Goal: Check status: Check status

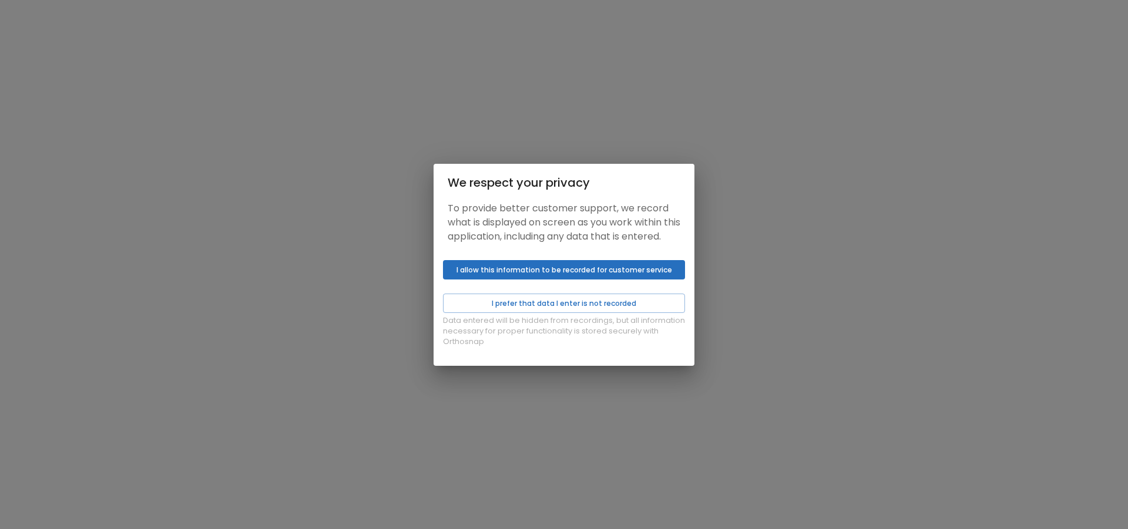
click at [533, 280] on button "I allow this information to be recorded for customer service" at bounding box center [564, 269] width 242 height 19
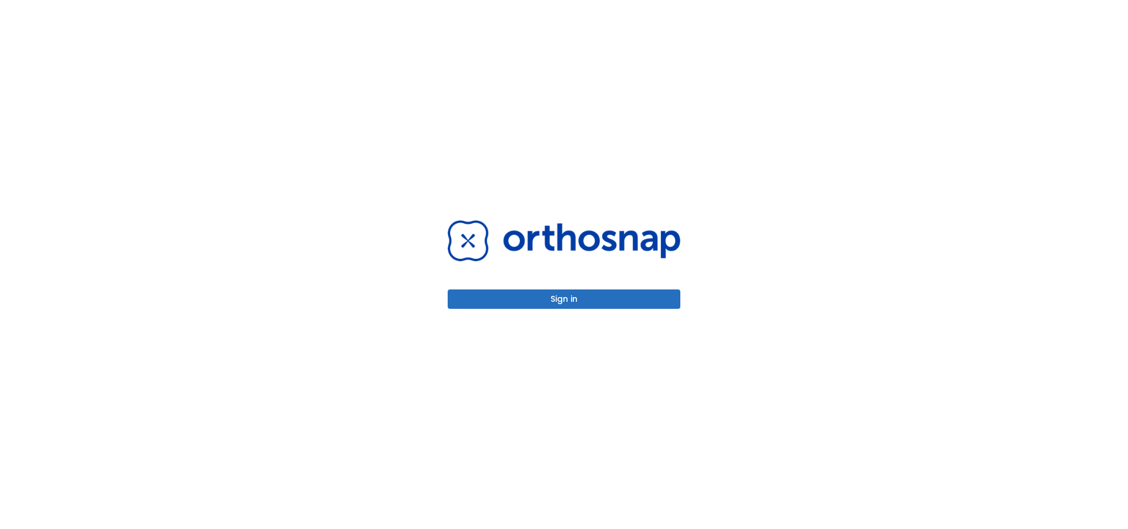
click at [563, 296] on button "Sign in" at bounding box center [564, 299] width 233 height 19
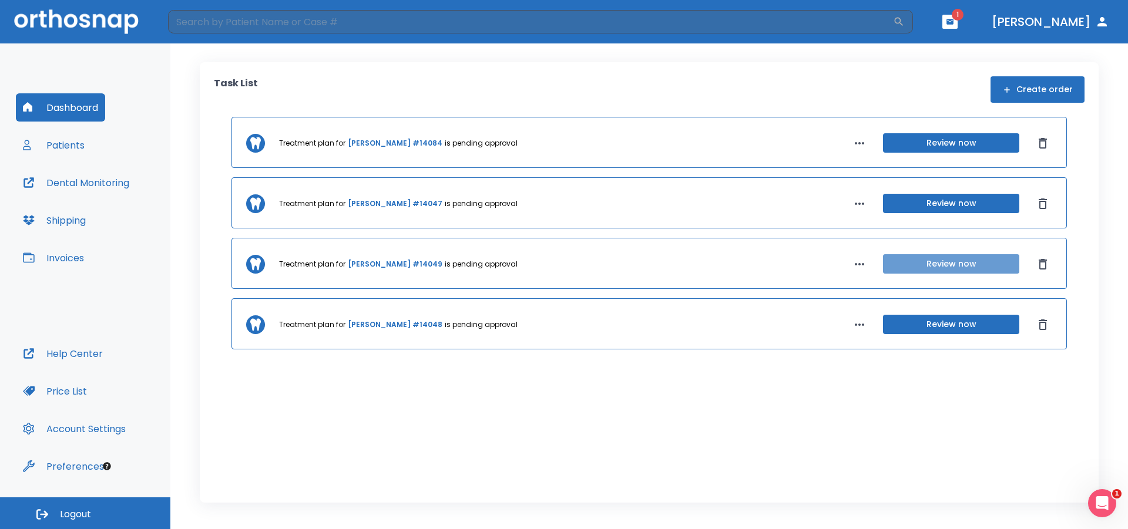
click at [930, 269] on button "Review now" at bounding box center [951, 263] width 136 height 19
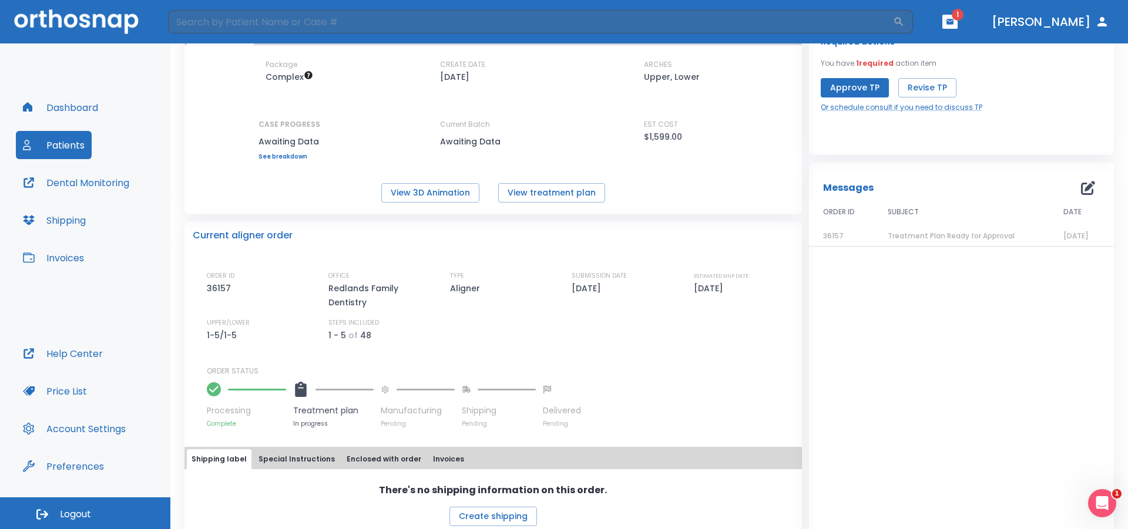
scroll to position [102, 0]
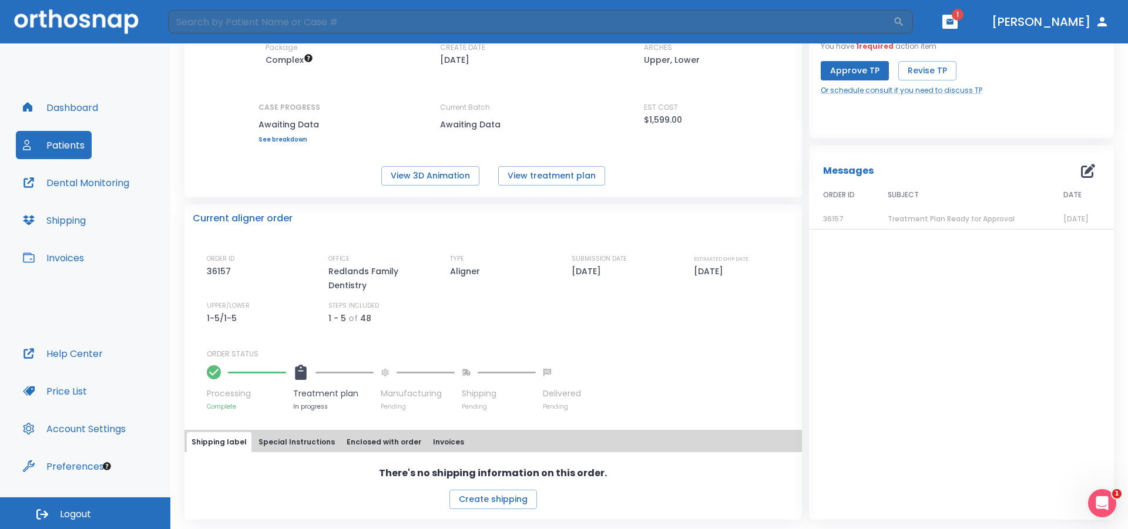
click at [933, 217] on span "Treatment Plan Ready for Approval" at bounding box center [951, 219] width 127 height 10
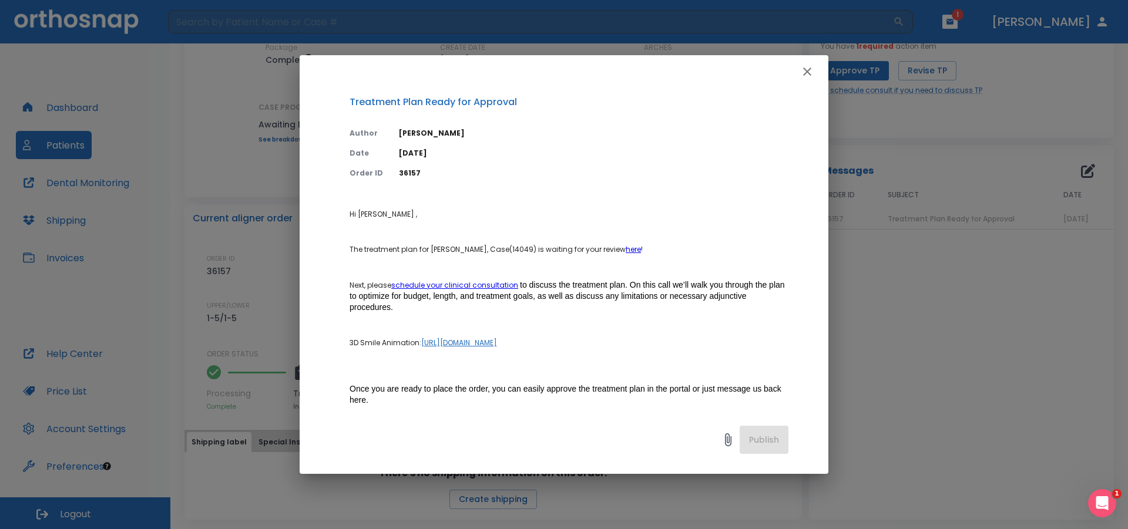
scroll to position [0, 0]
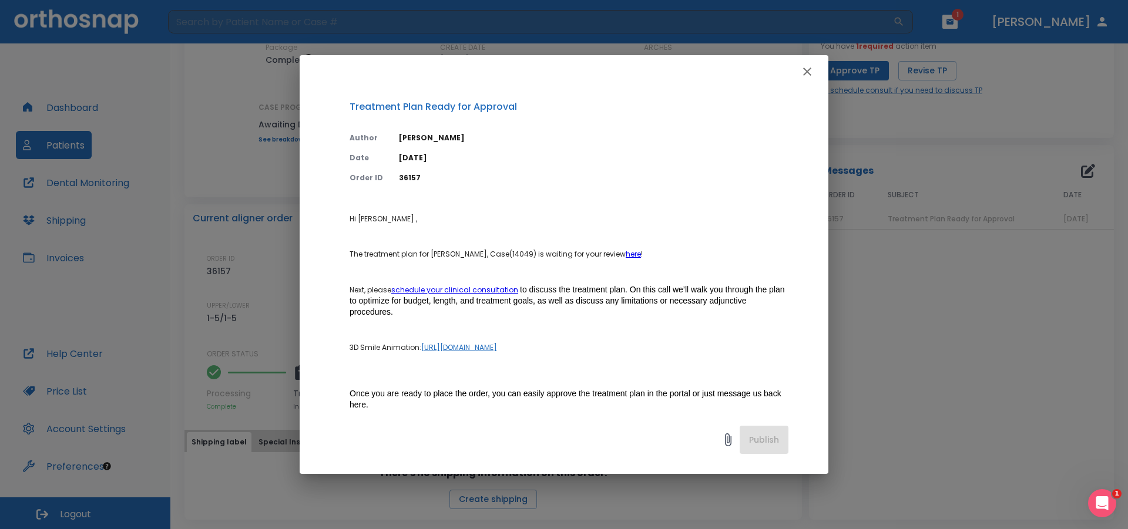
click at [636, 253] on link "here" at bounding box center [633, 254] width 15 height 10
click at [803, 72] on icon "button" at bounding box center [807, 72] width 14 height 14
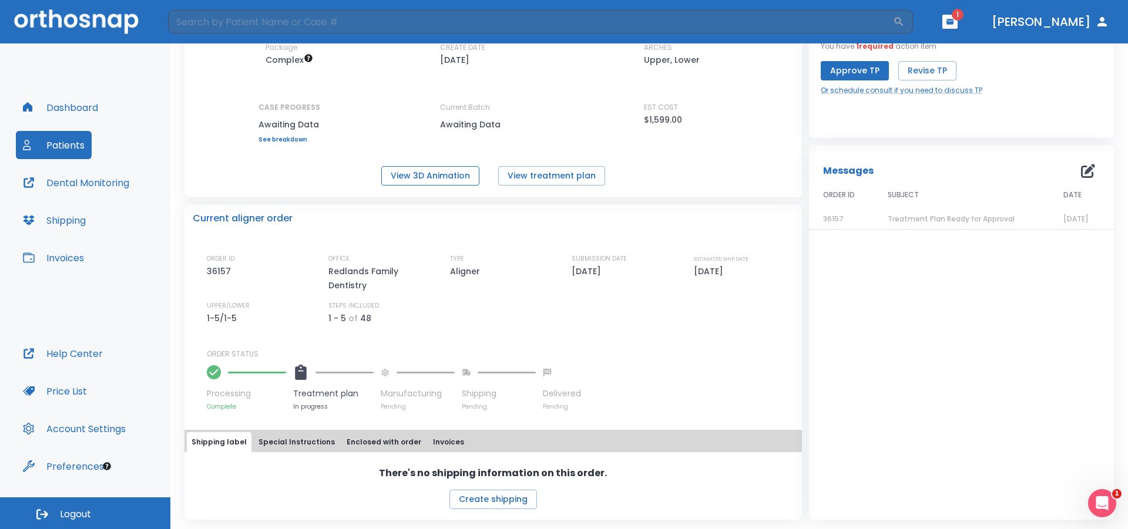
click at [464, 177] on button "View 3D Animation" at bounding box center [430, 175] width 98 height 19
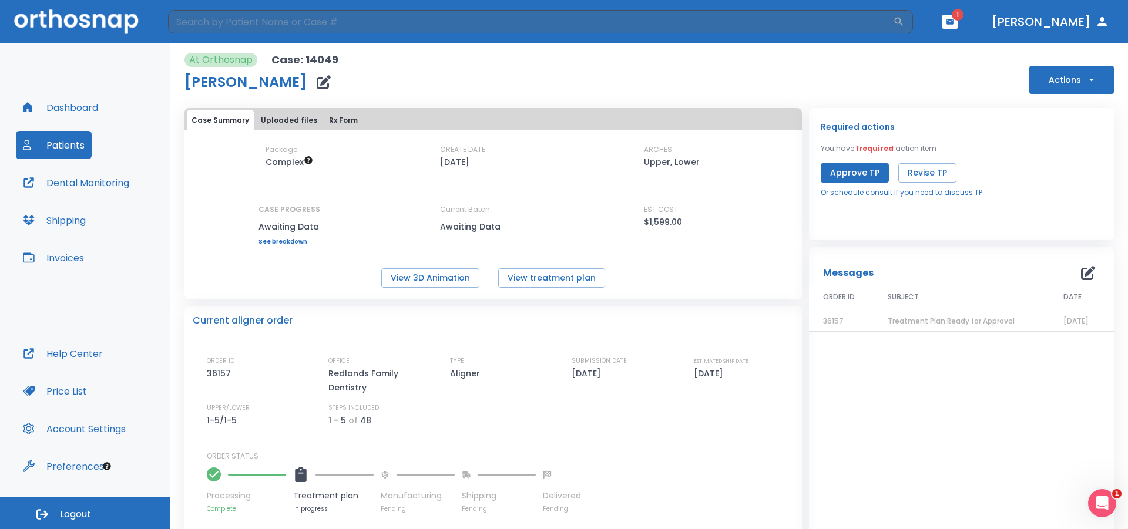
click at [292, 239] on link "See breakdown" at bounding box center [290, 242] width 62 height 7
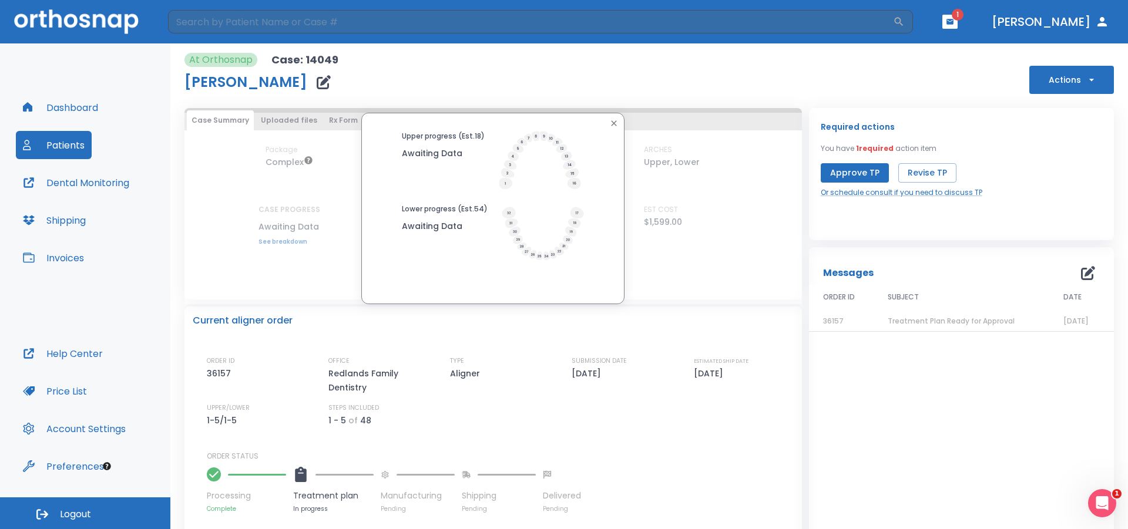
click at [609, 122] on icon "button" at bounding box center [613, 123] width 9 height 9
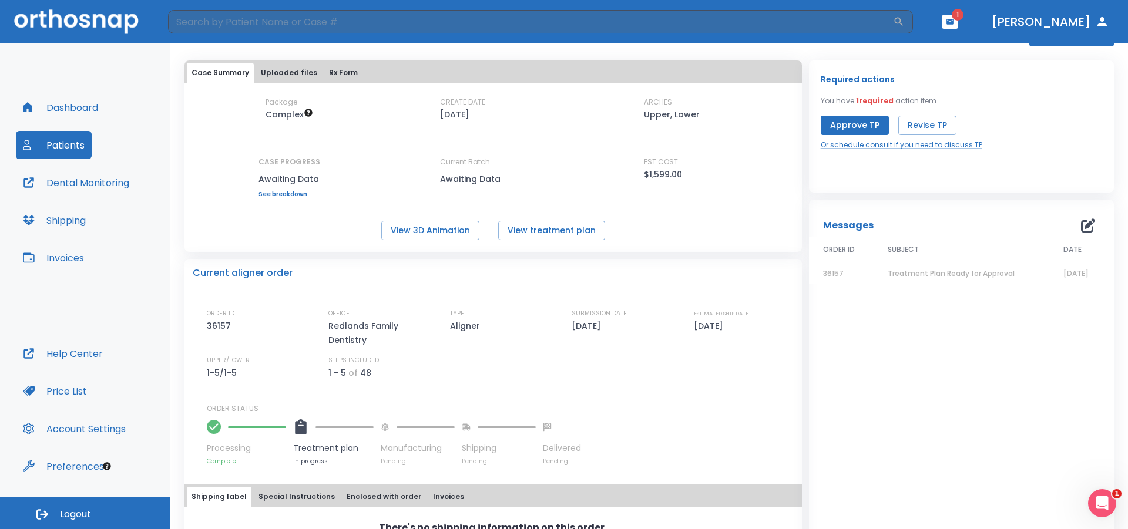
scroll to position [102, 0]
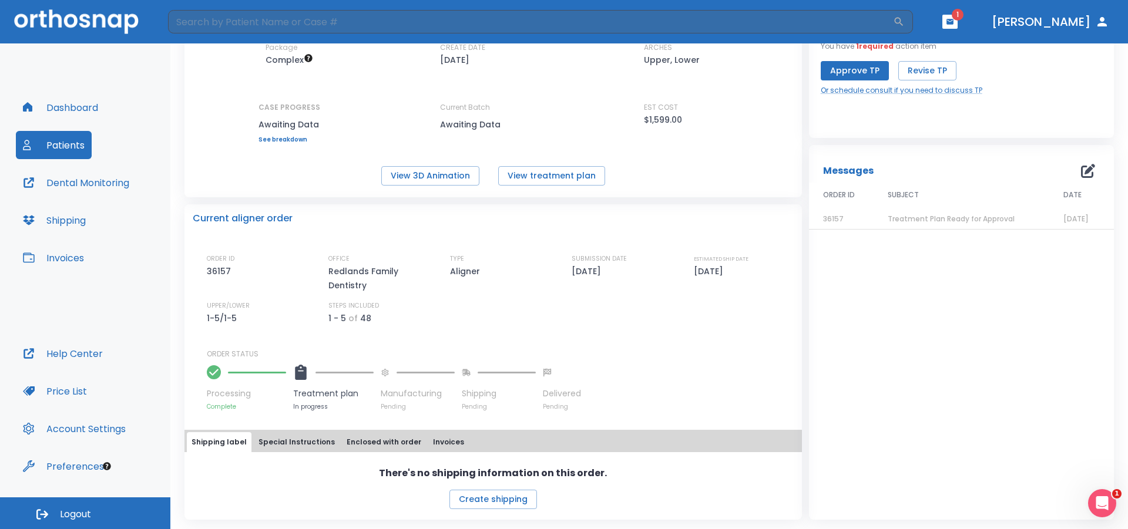
click at [314, 442] on button "Special Instructions" at bounding box center [297, 442] width 86 height 20
click at [368, 443] on button "Enclosed with order" at bounding box center [384, 443] width 84 height 20
click at [440, 447] on button "Invoices" at bounding box center [448, 443] width 41 height 20
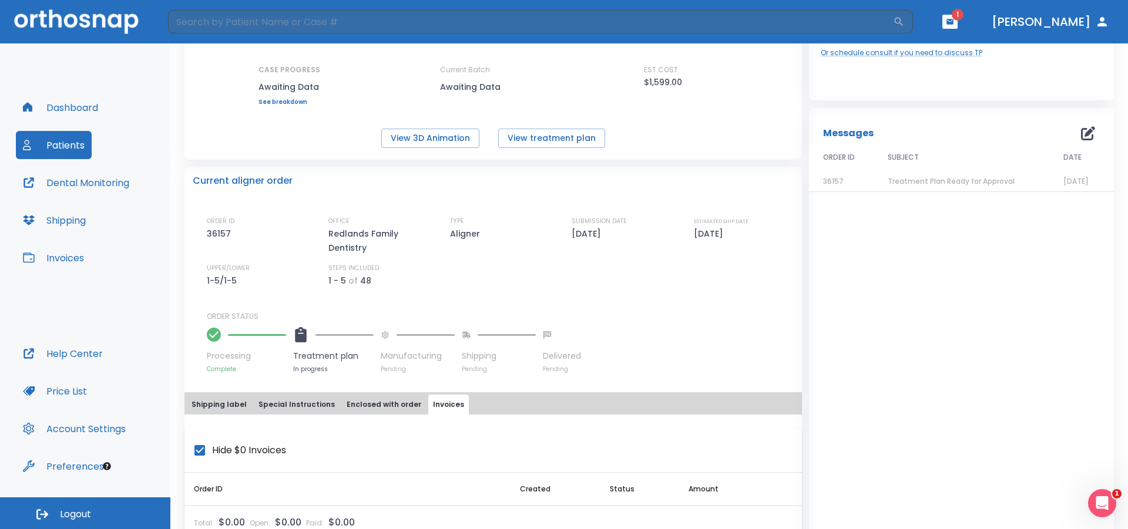
scroll to position [170, 0]
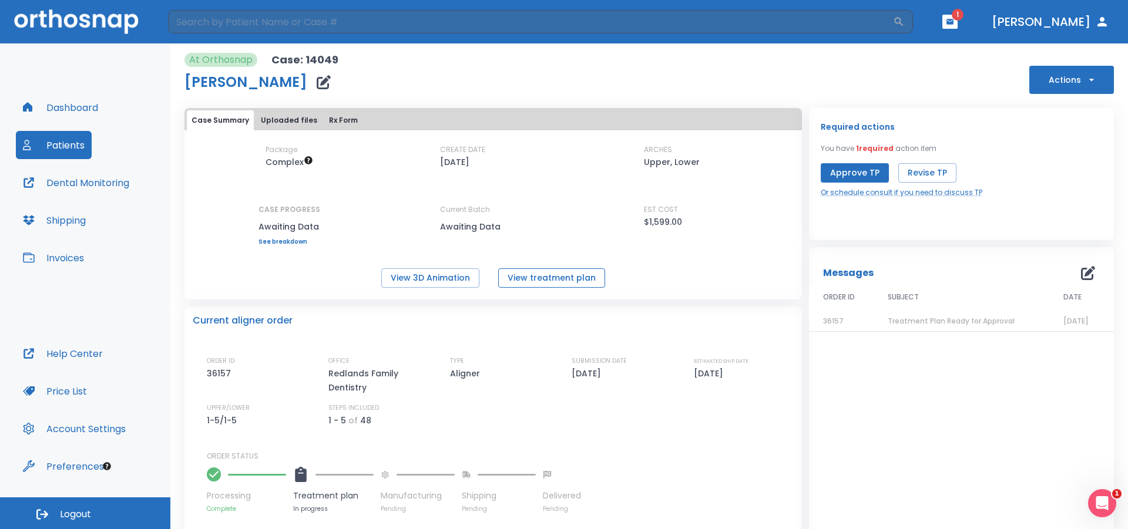
click at [537, 273] on button "View treatment plan" at bounding box center [551, 278] width 107 height 19
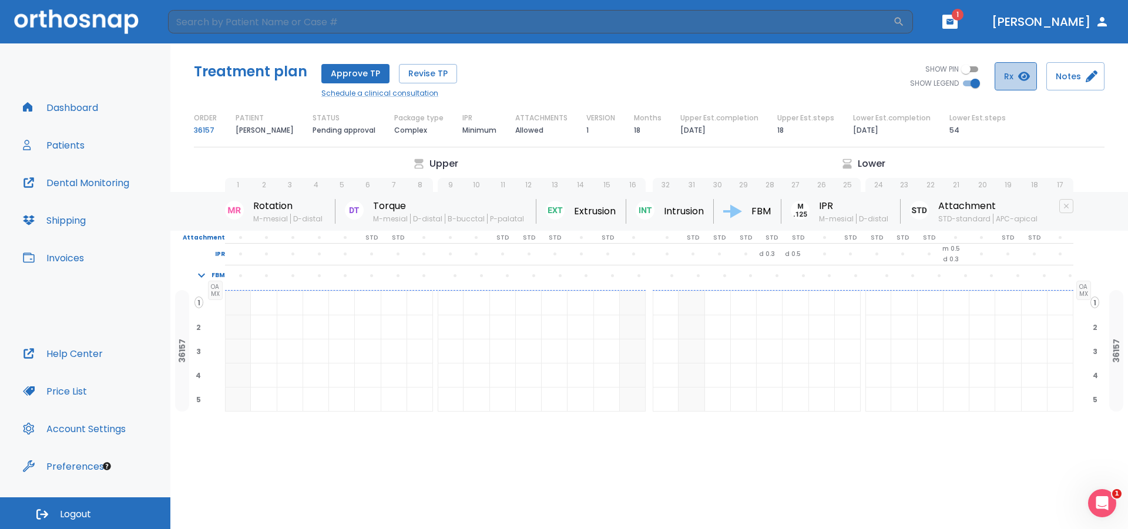
click at [1026, 75] on icon "button" at bounding box center [1024, 76] width 12 height 9
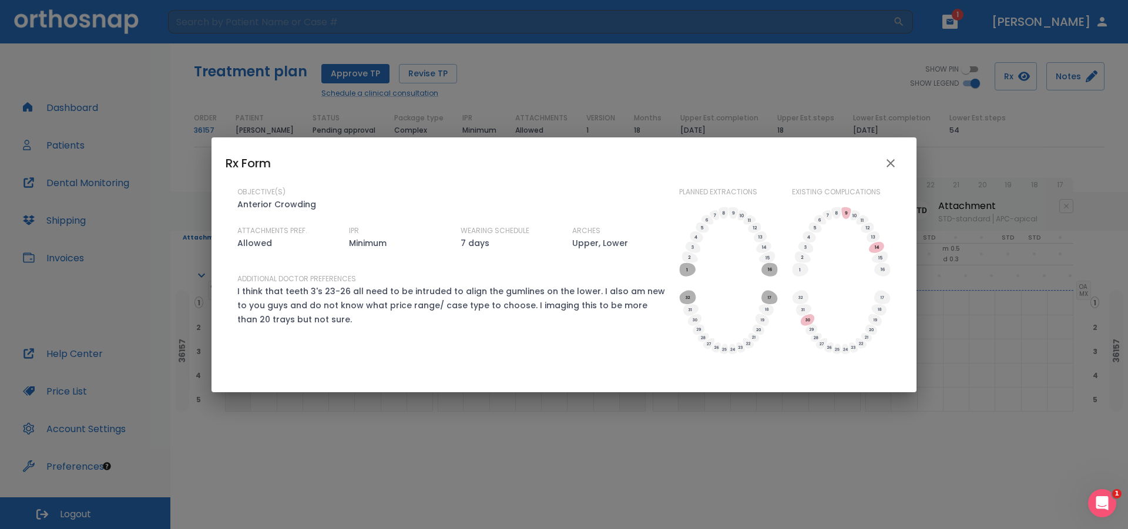
click at [891, 167] on icon "close" at bounding box center [891, 163] width 14 height 14
